Goal: Task Accomplishment & Management: Use online tool/utility

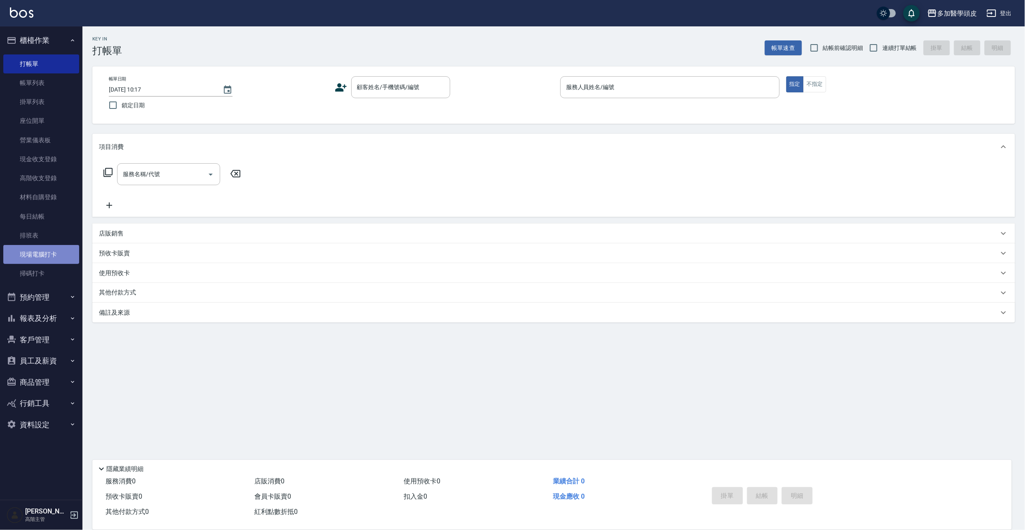
click at [49, 256] on link "現場電腦打卡" at bounding box center [41, 254] width 76 height 19
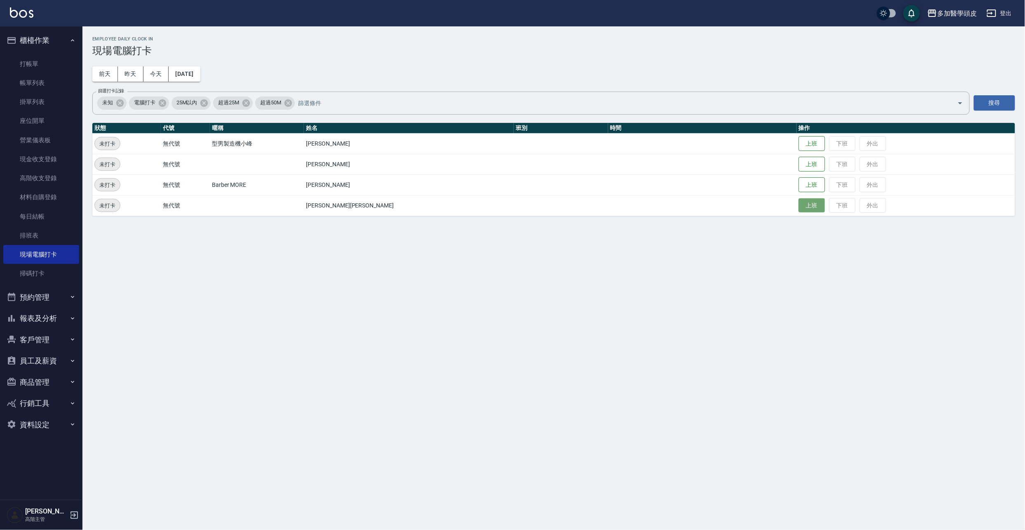
click at [798, 206] on button "上班" at bounding box center [811, 205] width 26 height 14
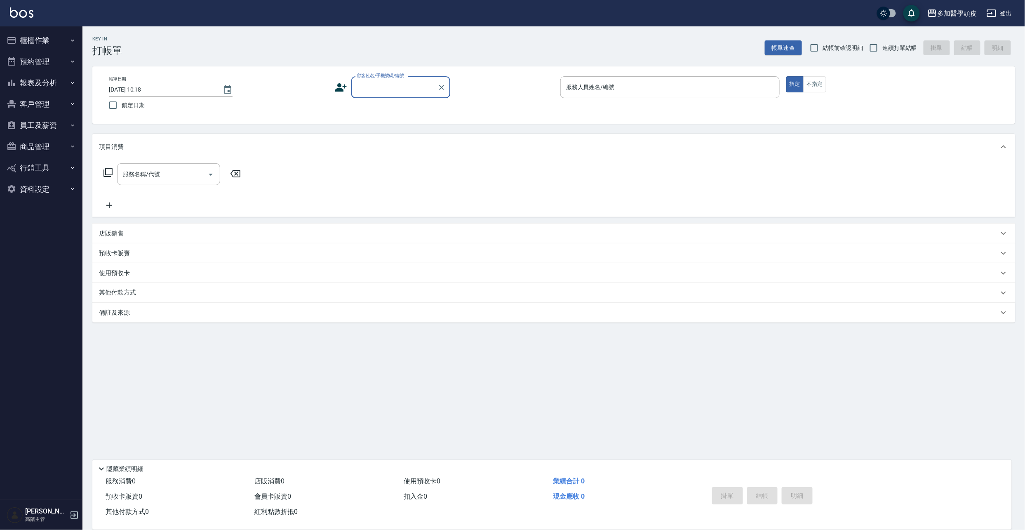
click at [32, 40] on button "櫃檯作業" at bounding box center [41, 40] width 76 height 21
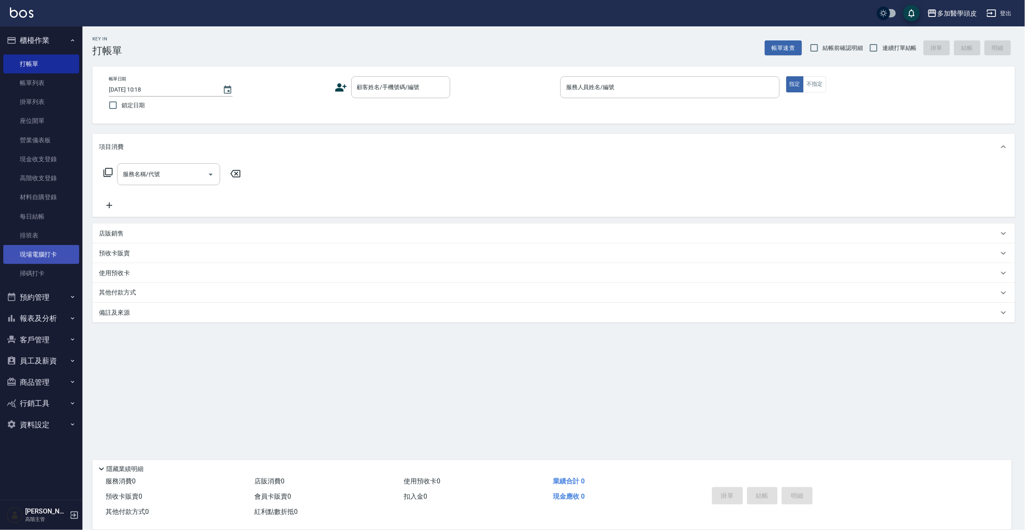
click at [56, 256] on link "現場電腦打卡" at bounding box center [41, 254] width 76 height 19
